Goal: Task Accomplishment & Management: Manage account settings

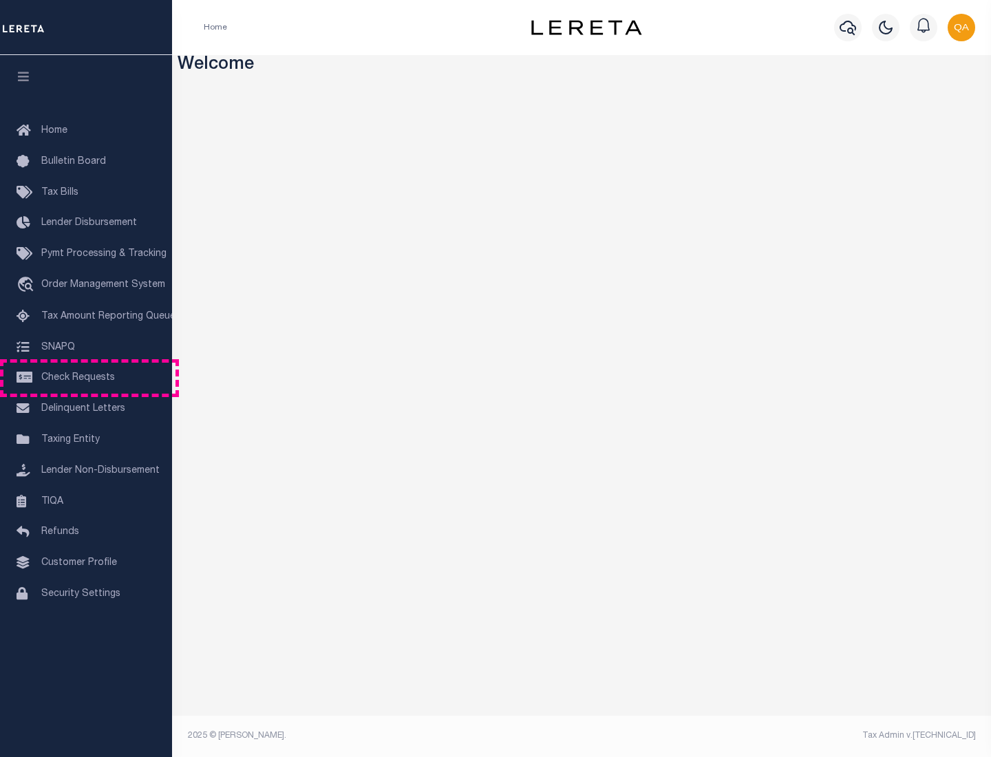
click at [86, 378] on span "Check Requests" at bounding box center [78, 378] width 74 height 10
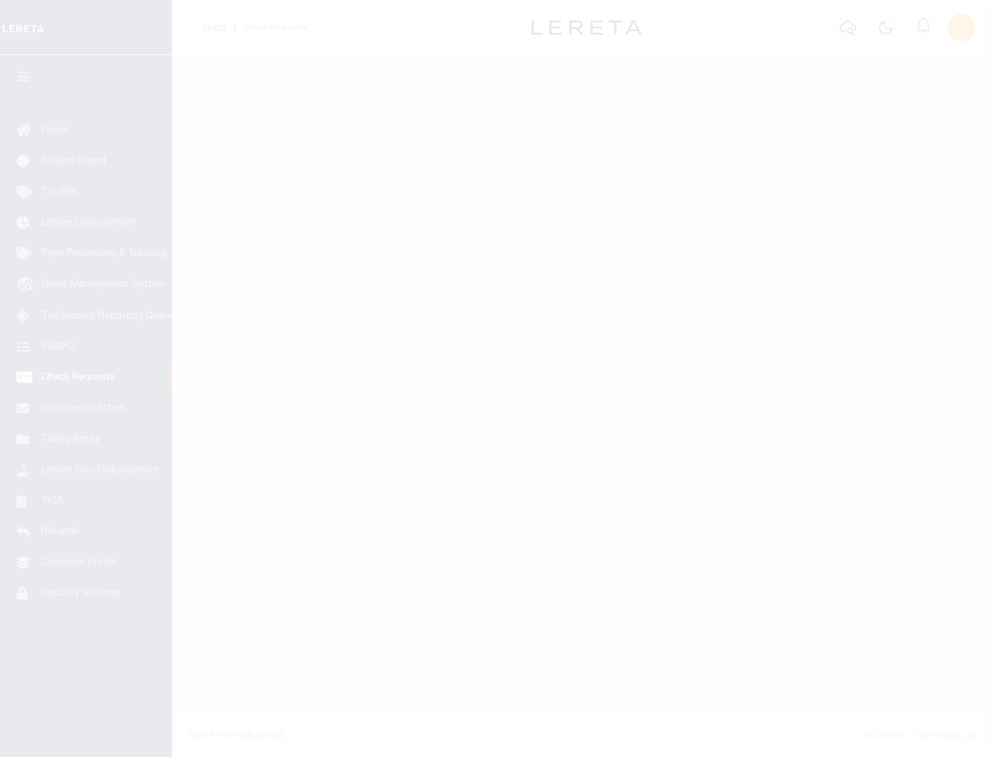
select select "50"
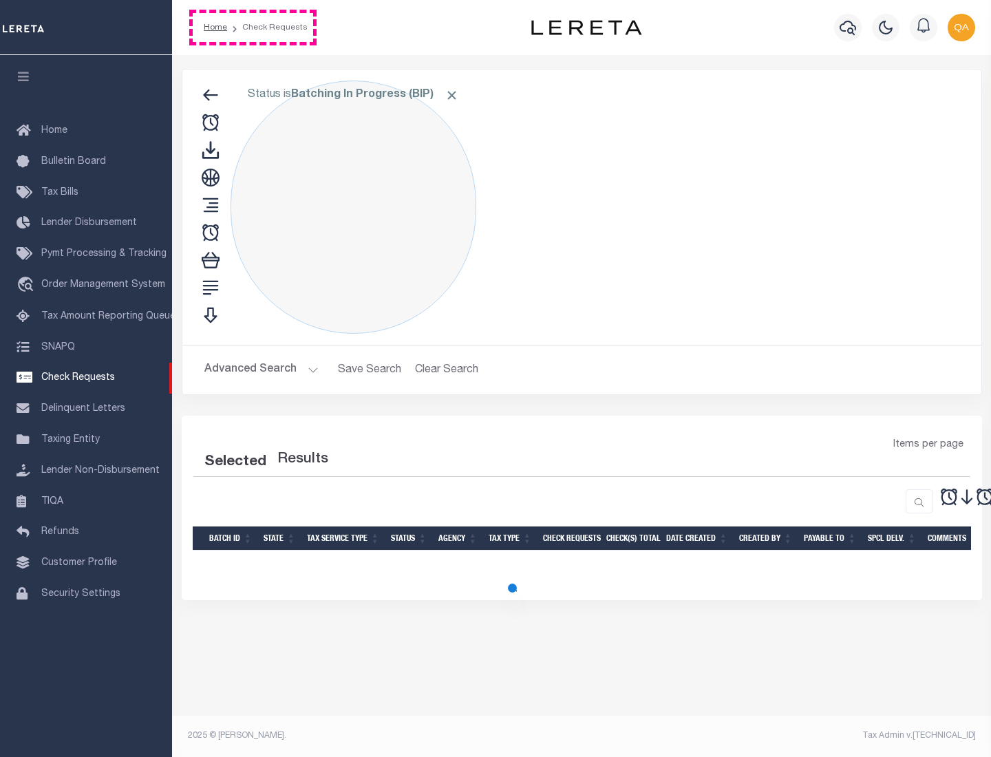
select select "50"
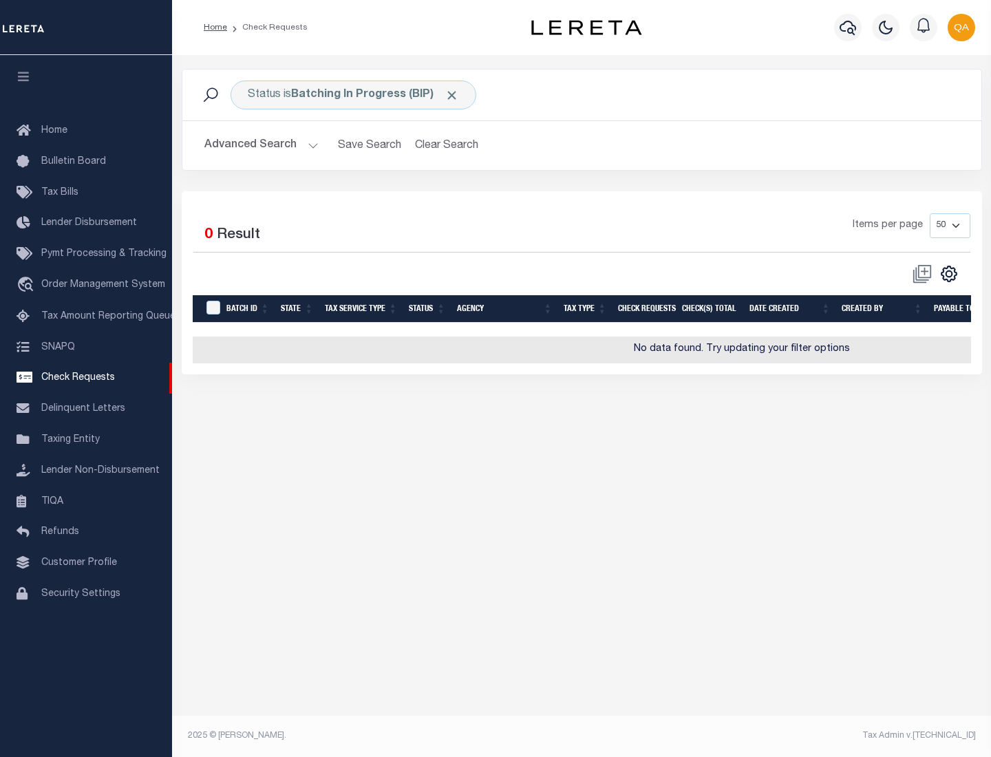
click at [452, 95] on span "Click to Remove" at bounding box center [452, 95] width 14 height 14
